Goal: Task Accomplishment & Management: Manage account settings

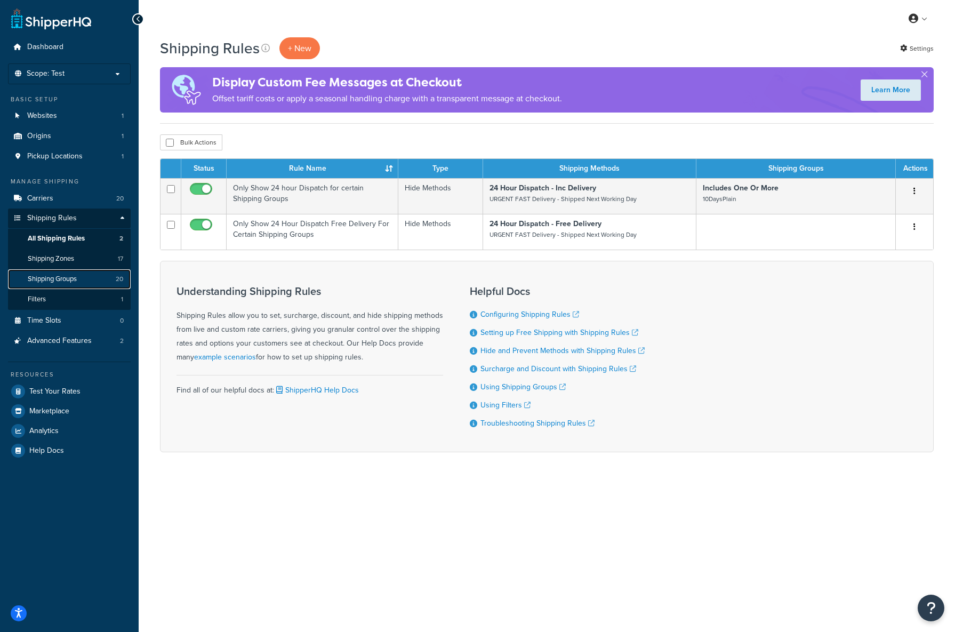
click at [77, 273] on link "Shipping Groups 20" at bounding box center [69, 279] width 123 height 20
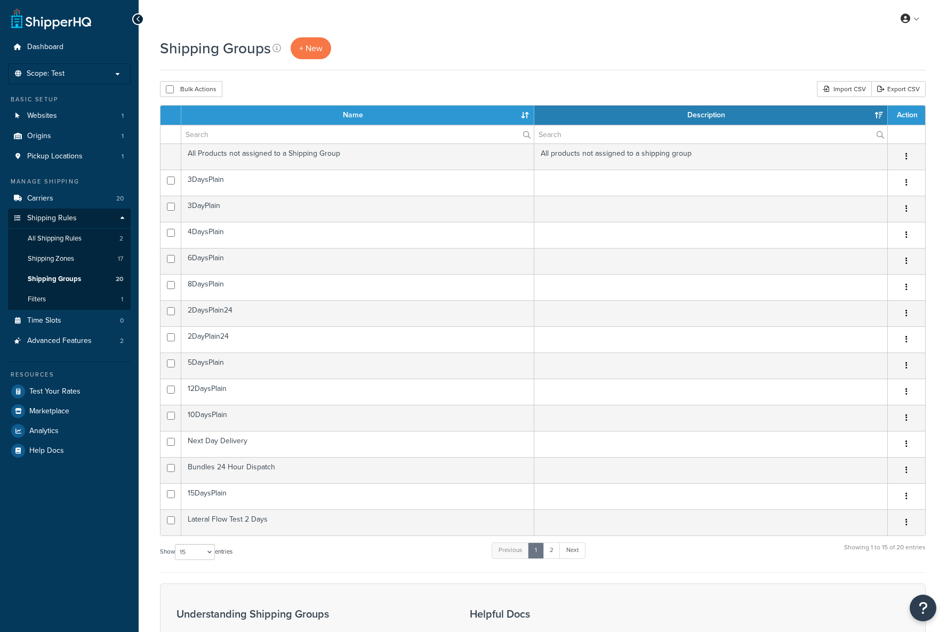
select select "15"
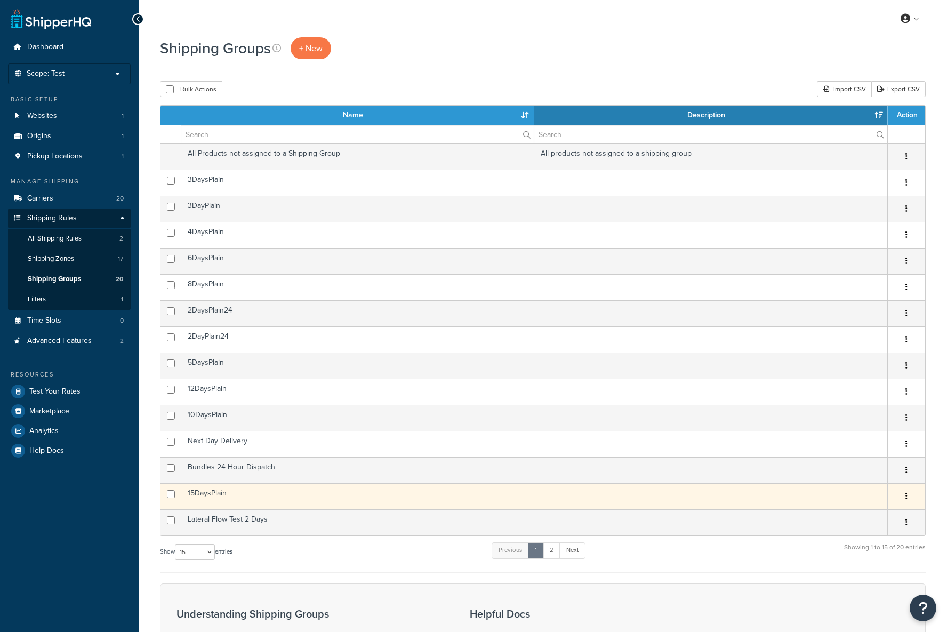
click at [907, 496] on icon "button" at bounding box center [906, 495] width 2 height 7
click at [878, 519] on link "Edit" at bounding box center [863, 518] width 84 height 22
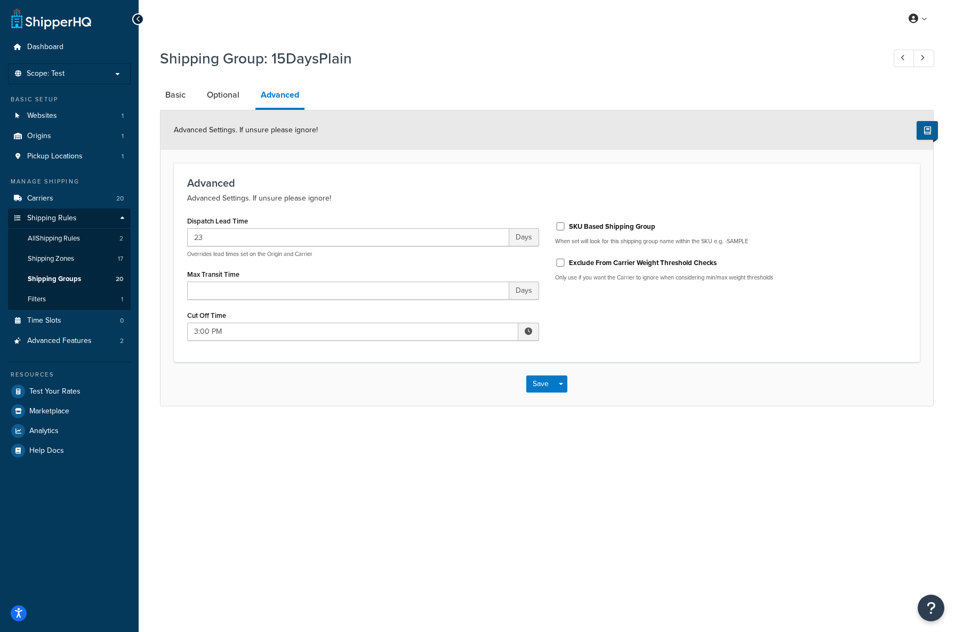
click at [583, 522] on div "My Profile Billing Global Settings Contact Us Logout Shipping Group: 15DaysPlai…" at bounding box center [547, 316] width 816 height 632
click at [228, 93] on link "Optional" at bounding box center [222, 95] width 43 height 26
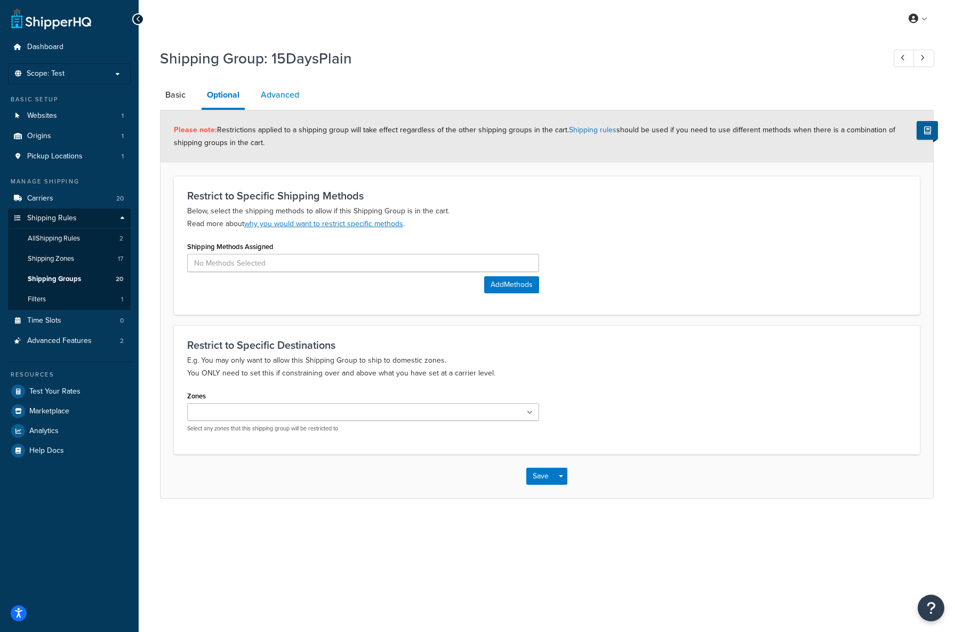
click at [271, 93] on link "Advanced" at bounding box center [279, 95] width 49 height 26
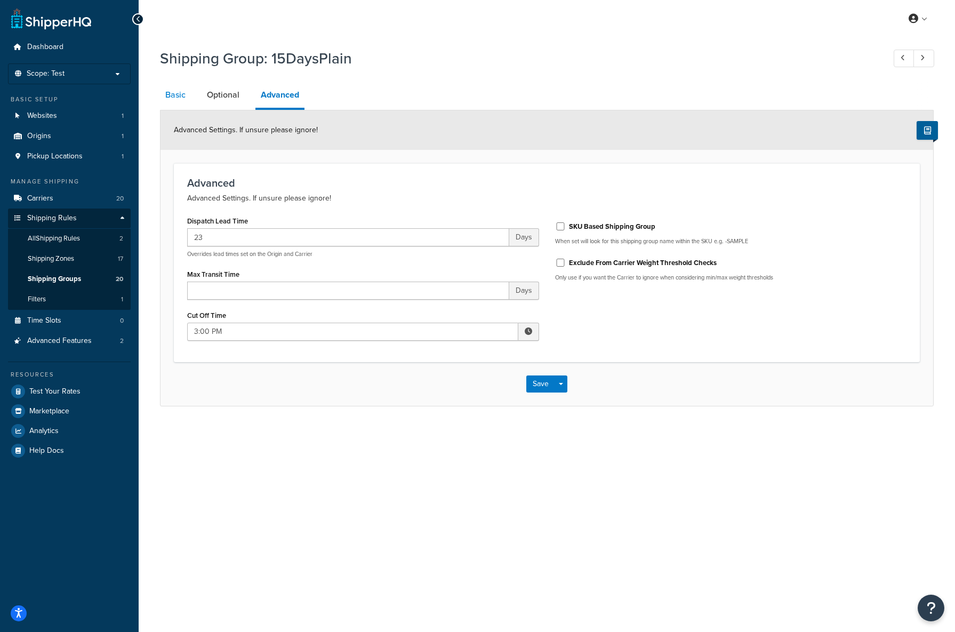
click at [179, 93] on link "Basic" at bounding box center [175, 95] width 31 height 26
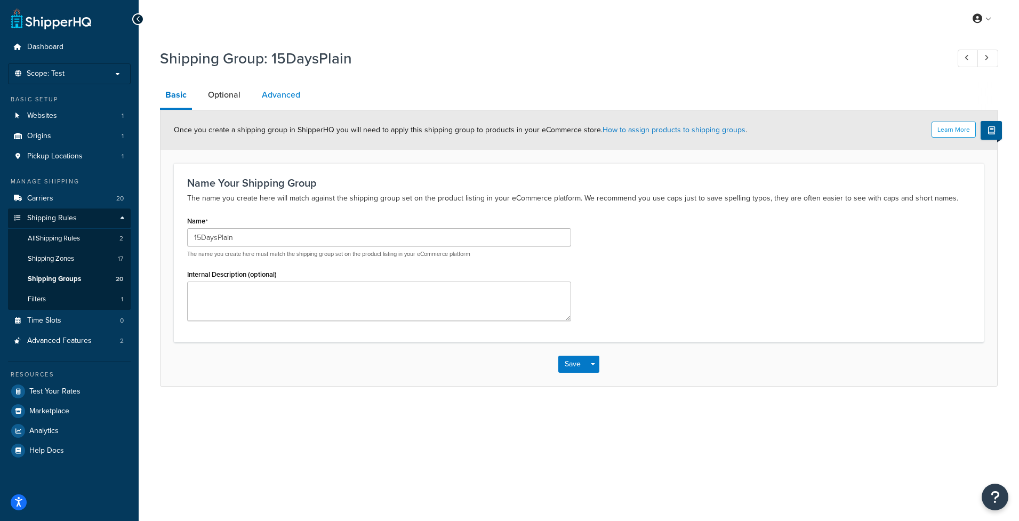
click at [303, 92] on link "Advanced" at bounding box center [280, 95] width 49 height 26
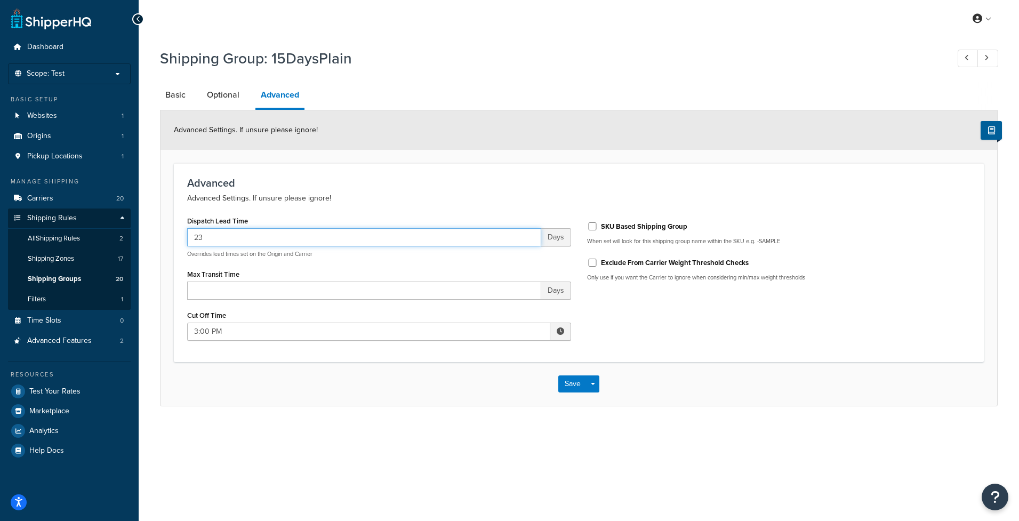
click at [0, 240] on html "Accessibility Screen-Reader Guide, Feedback, and Issue Reporting | New window S…" at bounding box center [509, 260] width 1019 height 521
type input "15"
click at [575, 379] on button "Save" at bounding box center [572, 383] width 29 height 17
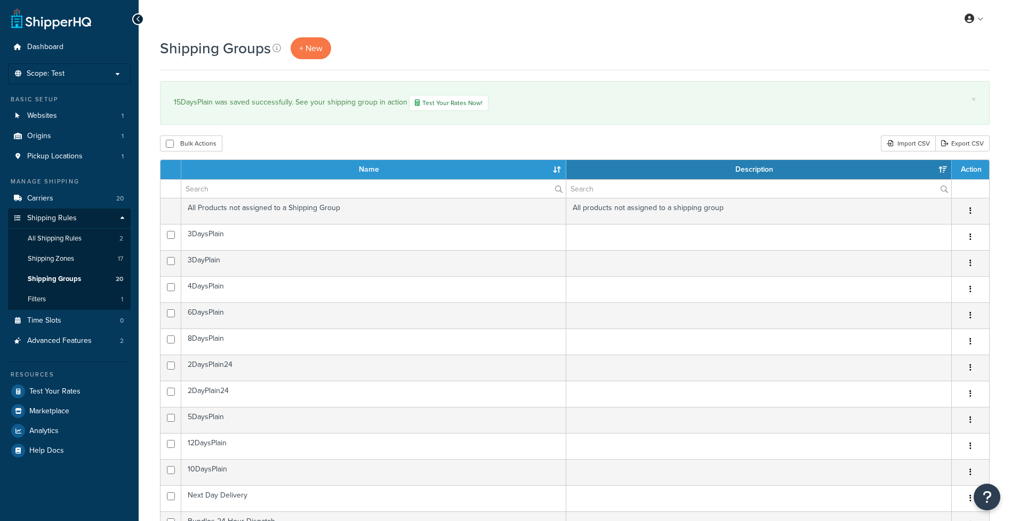
select select "15"
click at [534, 113] on div "× 15DaysPlain was saved successfully. See your shipping group in action Test Yo…" at bounding box center [574, 103] width 829 height 44
